Goal: Task Accomplishment & Management: Use online tool/utility

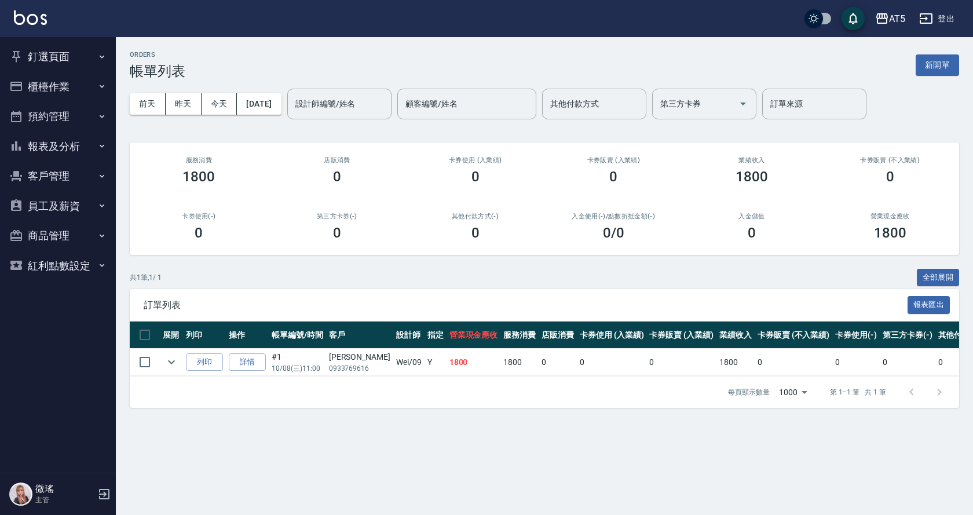
drag, startPoint x: 64, startPoint y: 55, endPoint x: 58, endPoint y: 87, distance: 32.5
click at [63, 56] on button "釘選頁面" at bounding box center [58, 57] width 107 height 30
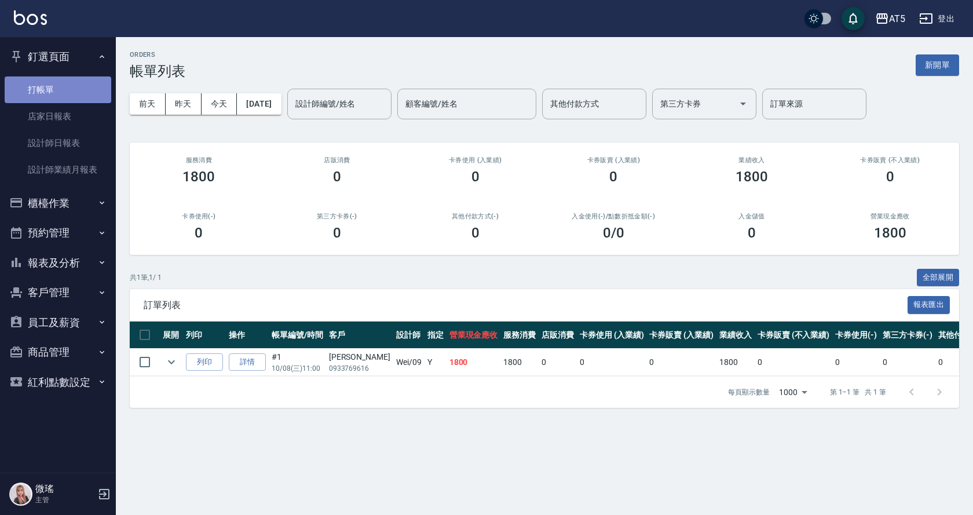
click at [58, 91] on link "打帳單" at bounding box center [58, 89] width 107 height 27
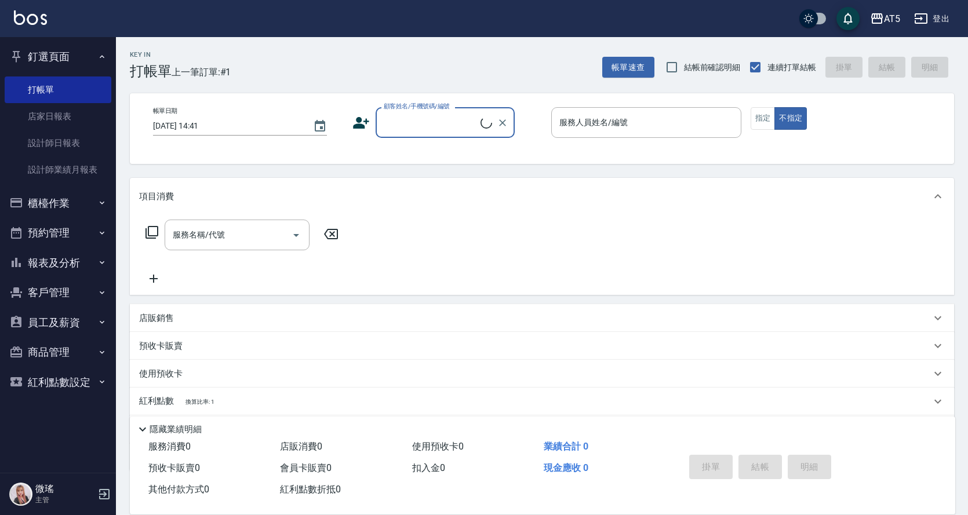
click at [458, 126] on input "顧客姓名/手機號碼/編號" at bounding box center [431, 122] width 100 height 20
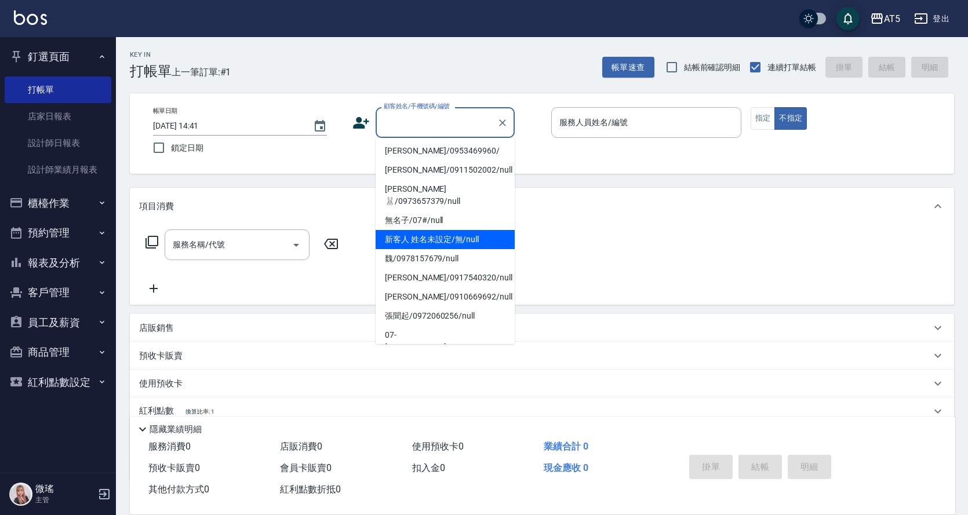
scroll to position [174, 0]
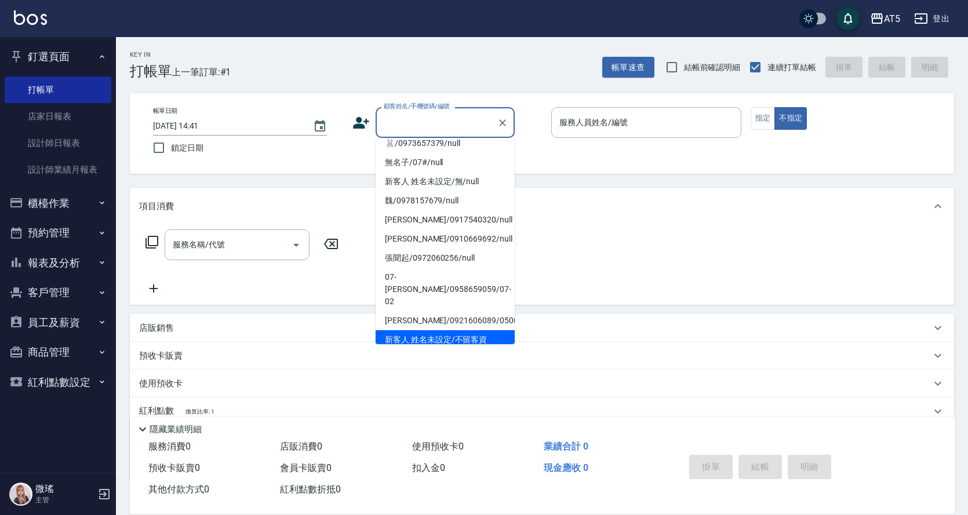
click at [475, 330] on li "新客人 姓名未設定/不留客資25703776/null" at bounding box center [444, 345] width 139 height 31
type input "新客人 姓名未設定/不留客資25703776/null"
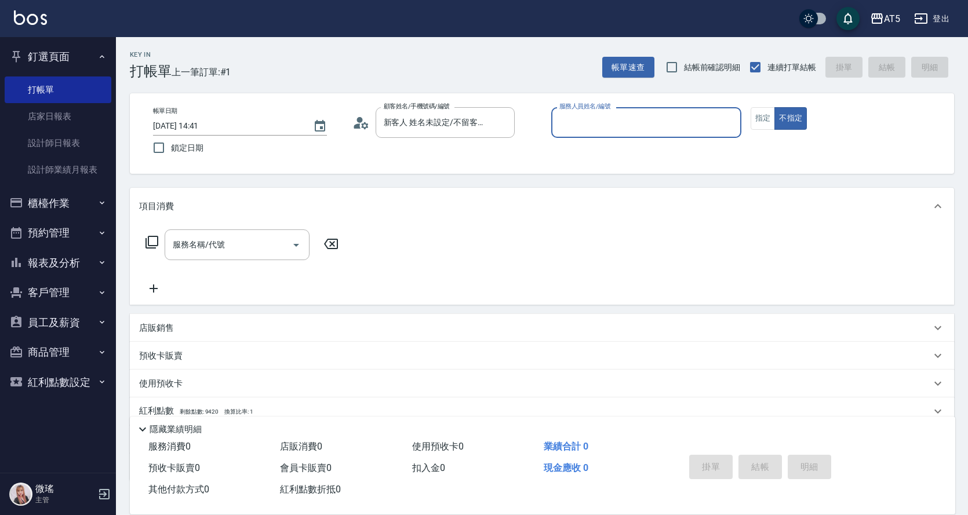
click at [689, 124] on input "服務人員姓名/編號" at bounding box center [646, 122] width 180 height 20
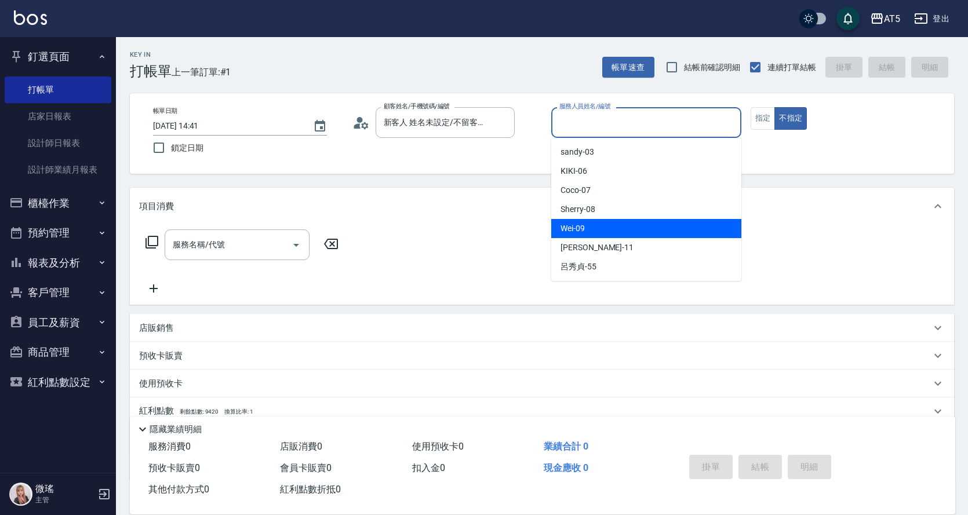
click at [570, 229] on span "Wei -09" at bounding box center [572, 228] width 24 height 12
type input "Wei-09"
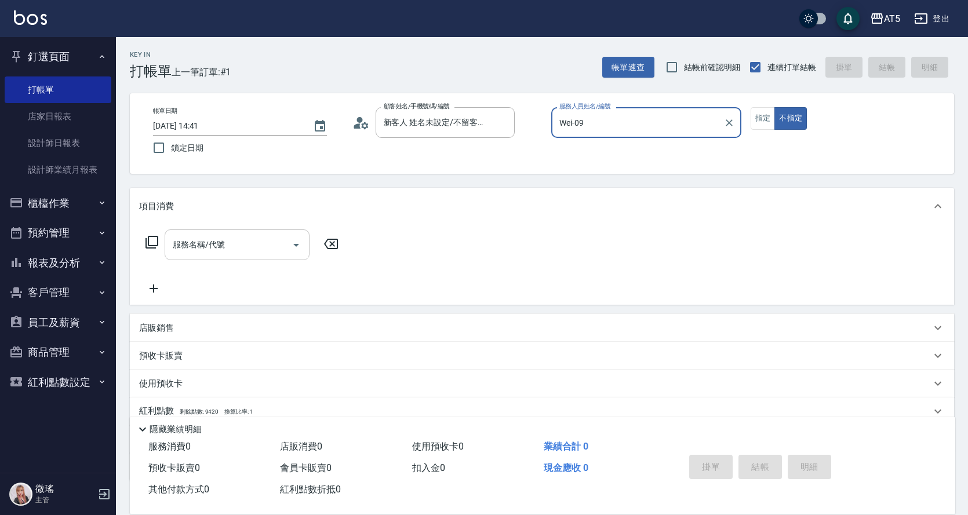
click at [196, 240] on div "服務名稱/代號 服務名稱/代號" at bounding box center [237, 244] width 145 height 31
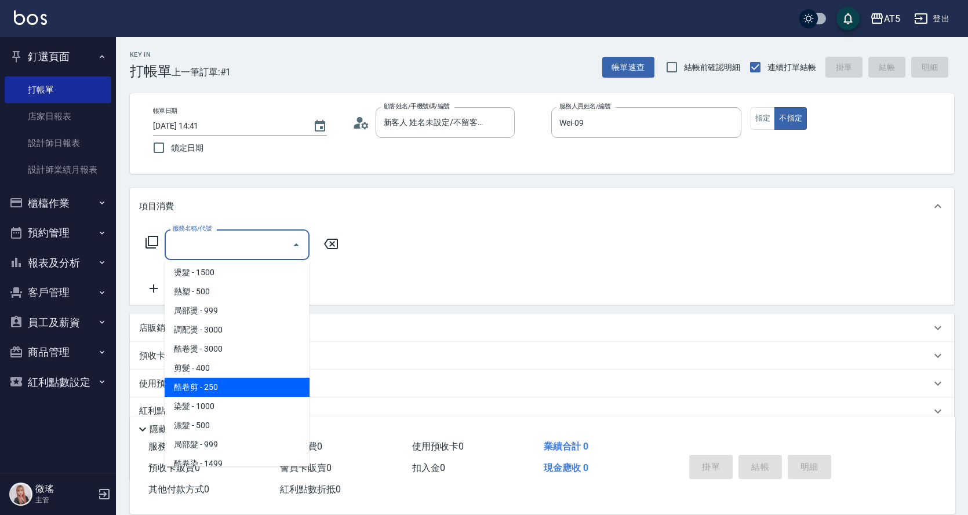
click at [276, 378] on span "酷卷剪 - 250" at bounding box center [237, 387] width 145 height 19
type input "酷卷剪(402)"
type input "20"
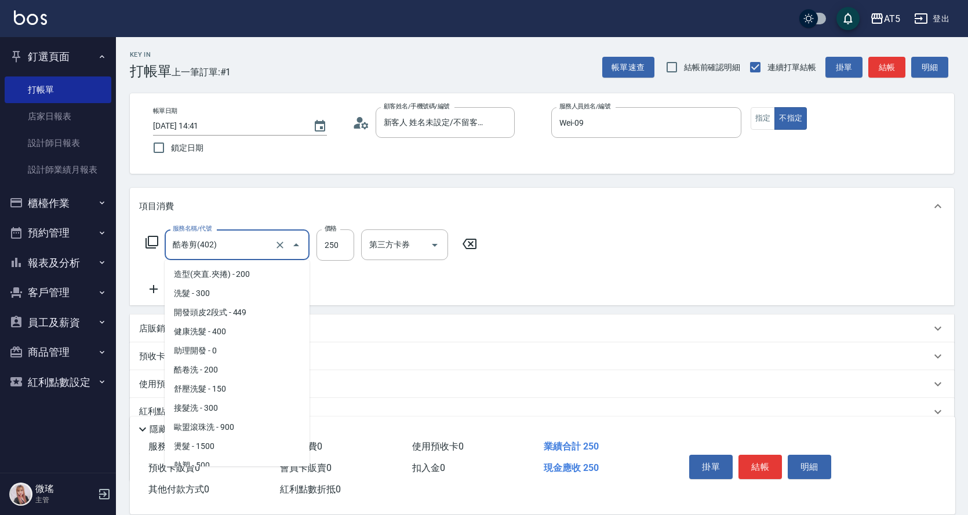
click at [228, 239] on input "酷卷剪(402)" at bounding box center [221, 245] width 102 height 20
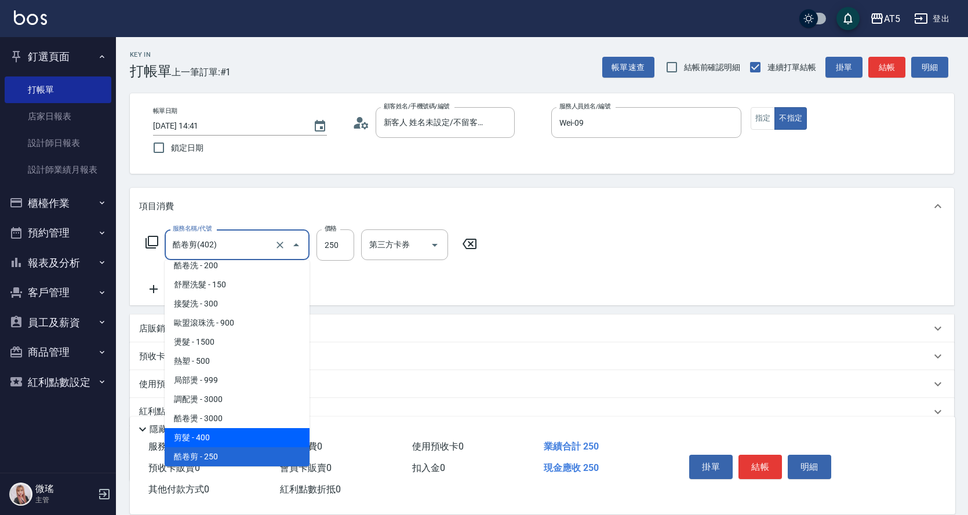
click at [226, 438] on span "剪髮 - 400" at bounding box center [237, 437] width 145 height 19
type input "剪髮(401)"
type input "40"
type input "400"
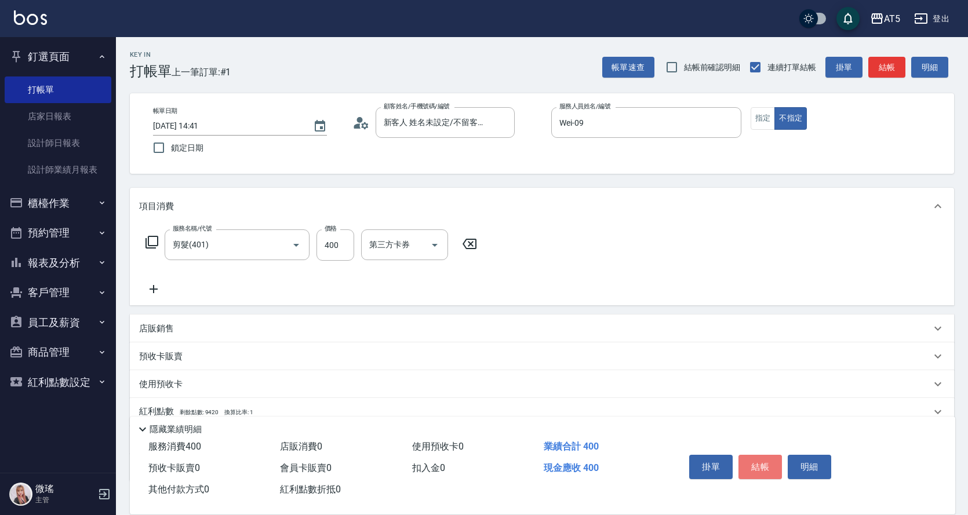
drag, startPoint x: 756, startPoint y: 461, endPoint x: 782, endPoint y: 428, distance: 42.5
click at [767, 444] on div "掛單 結帳 明細" at bounding box center [805, 468] width 271 height 64
